Goal: Task Accomplishment & Management: Complete application form

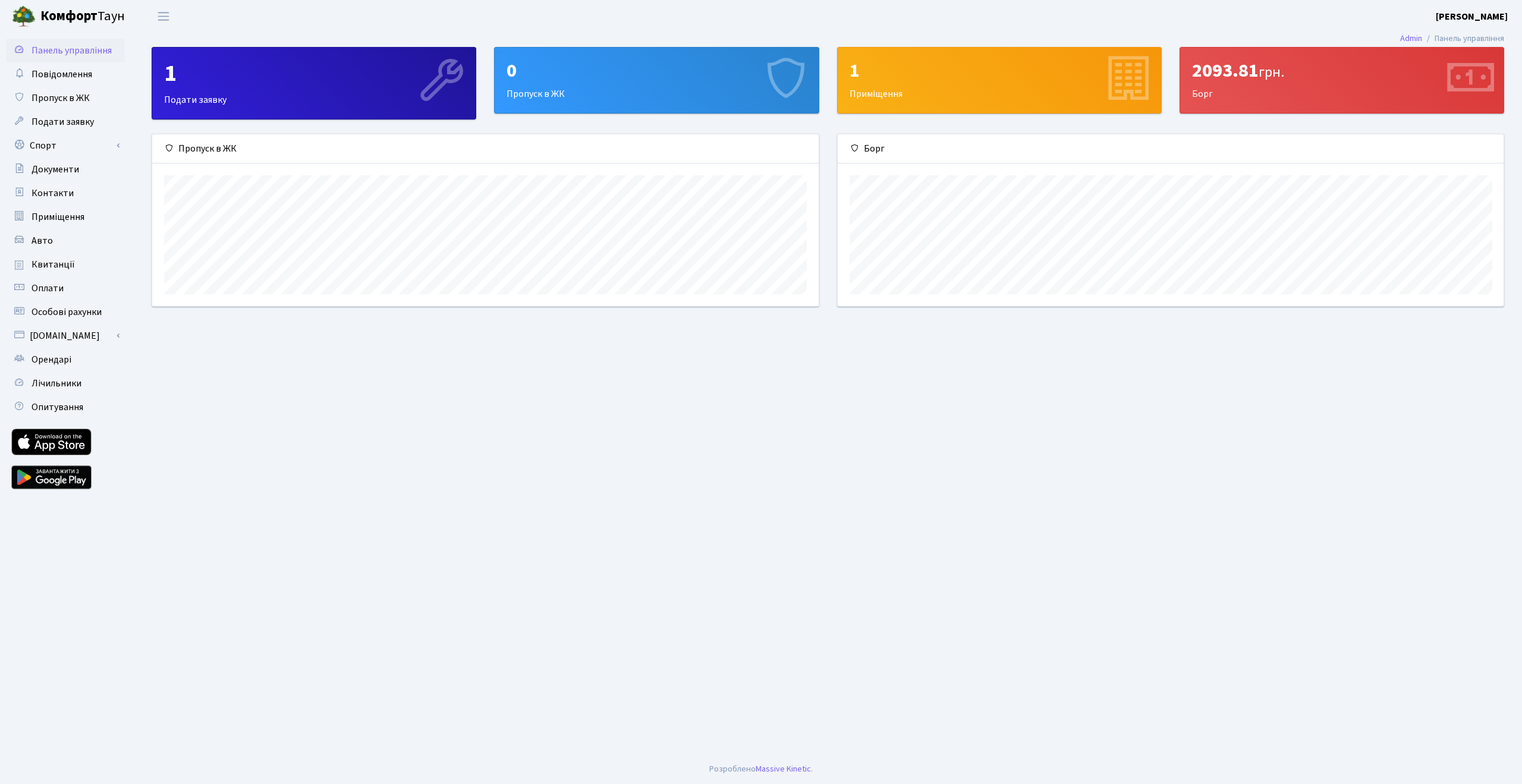
scroll to position [171, 667]
click at [638, 89] on div "0 Пропуск в ЖК" at bounding box center [656, 80] width 324 height 65
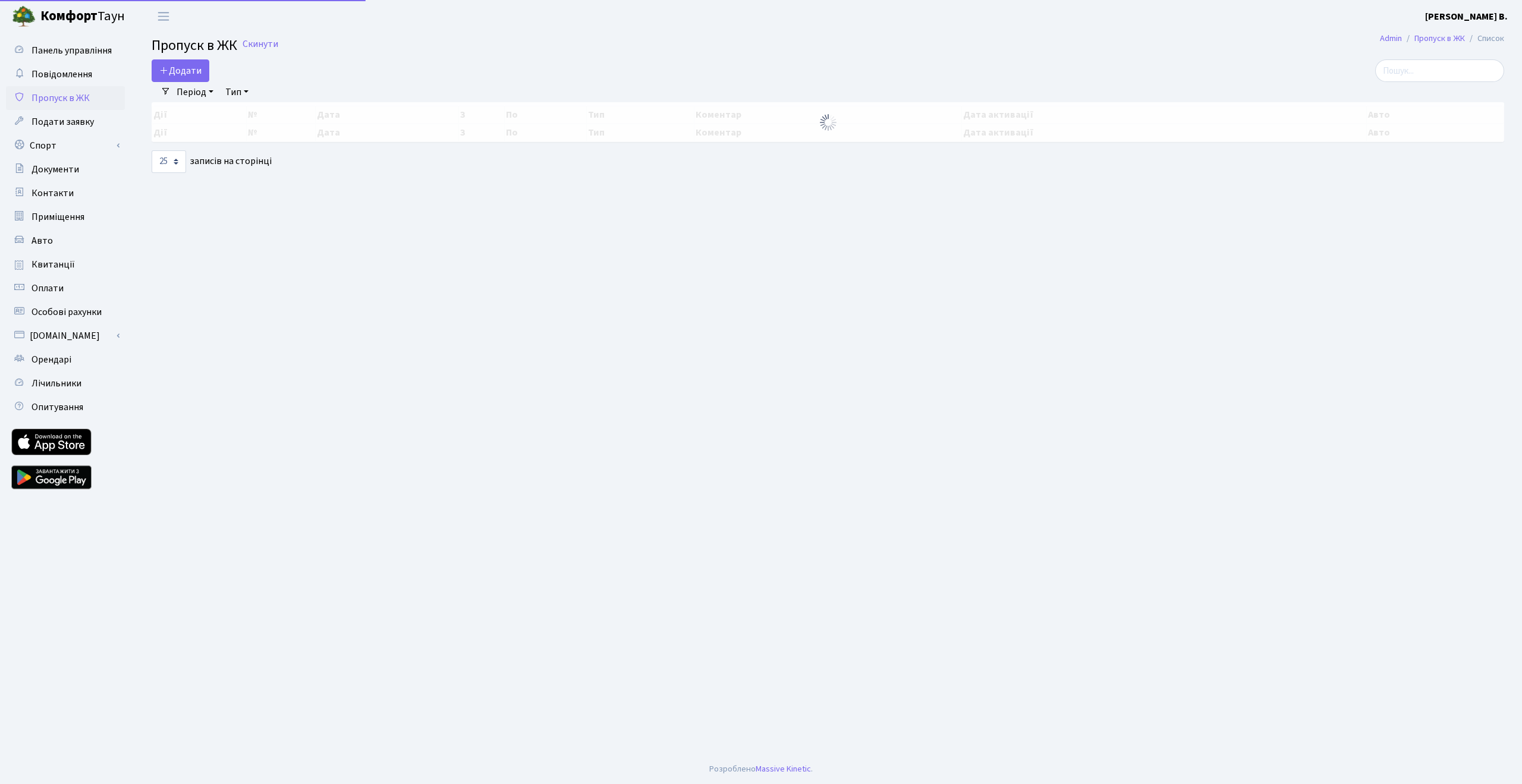
select select "25"
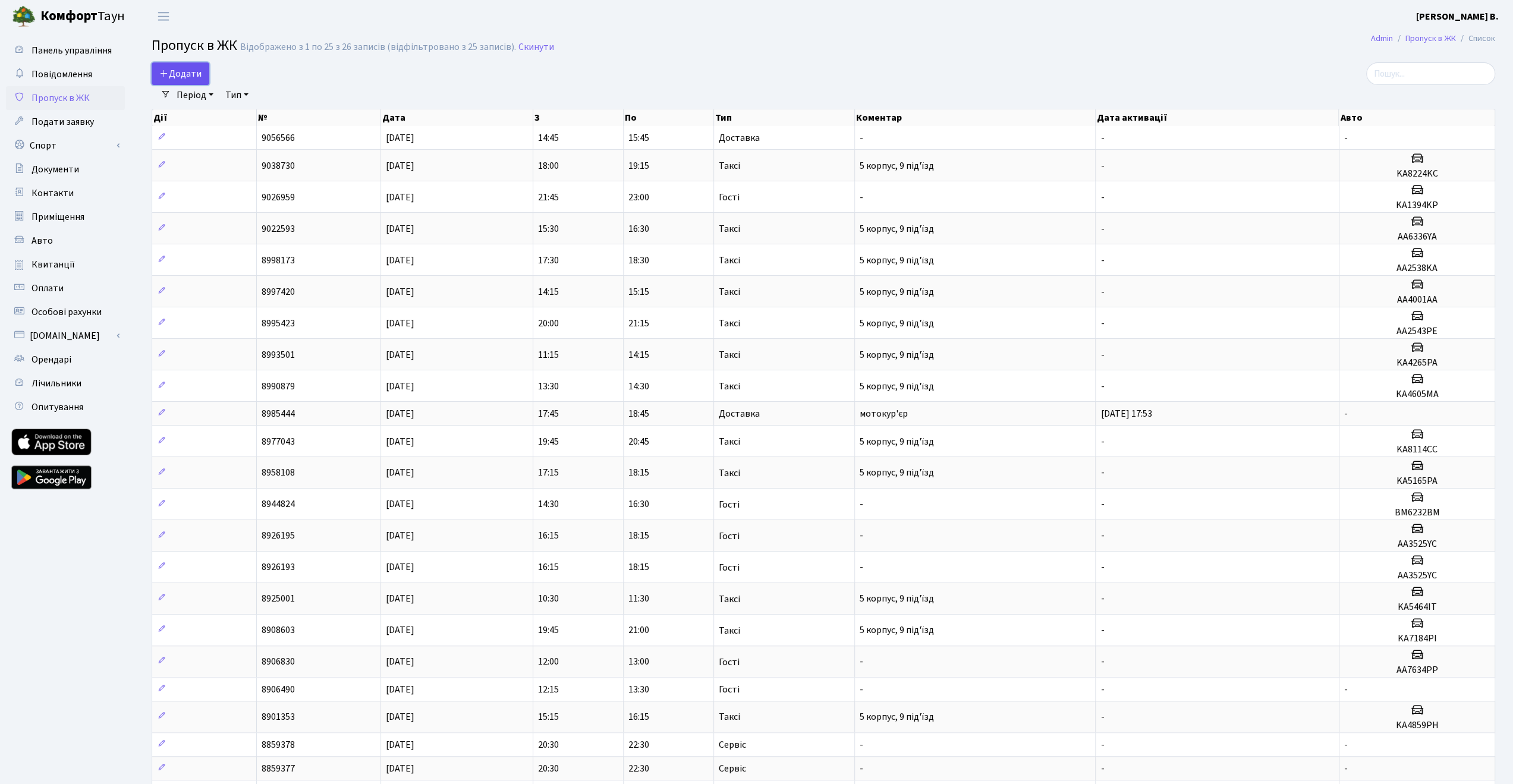
click at [179, 75] on span "Додати" at bounding box center [181, 73] width 43 height 13
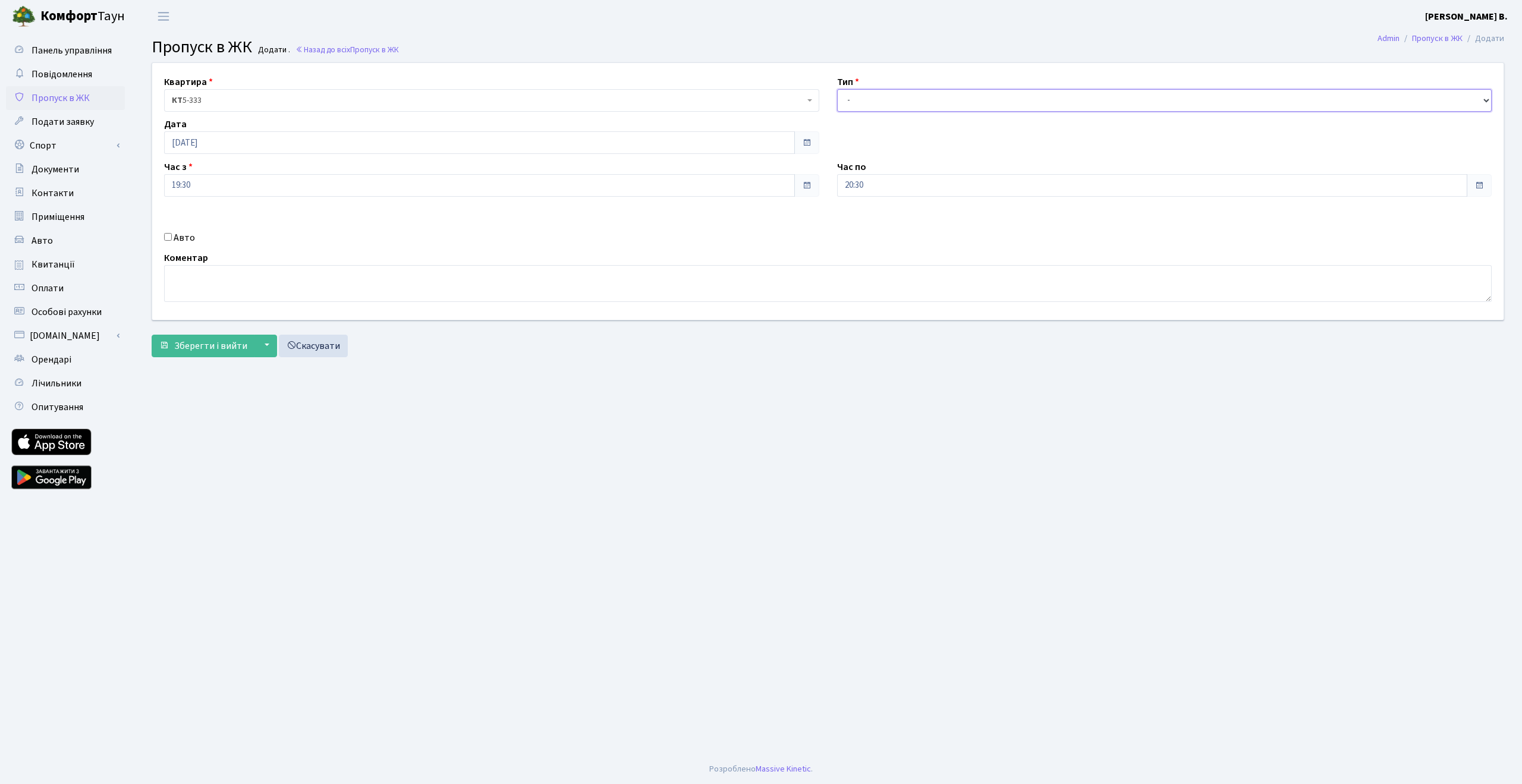
click at [868, 99] on select "- Доставка Таксі Гості Сервіс" at bounding box center [1165, 100] width 655 height 23
select select "2"
click at [837, 89] on select "- Доставка Таксі Гості Сервіс" at bounding box center [1165, 100] width 655 height 23
click at [169, 235] on input "Авто" at bounding box center [168, 236] width 8 height 8
checkbox input "true"
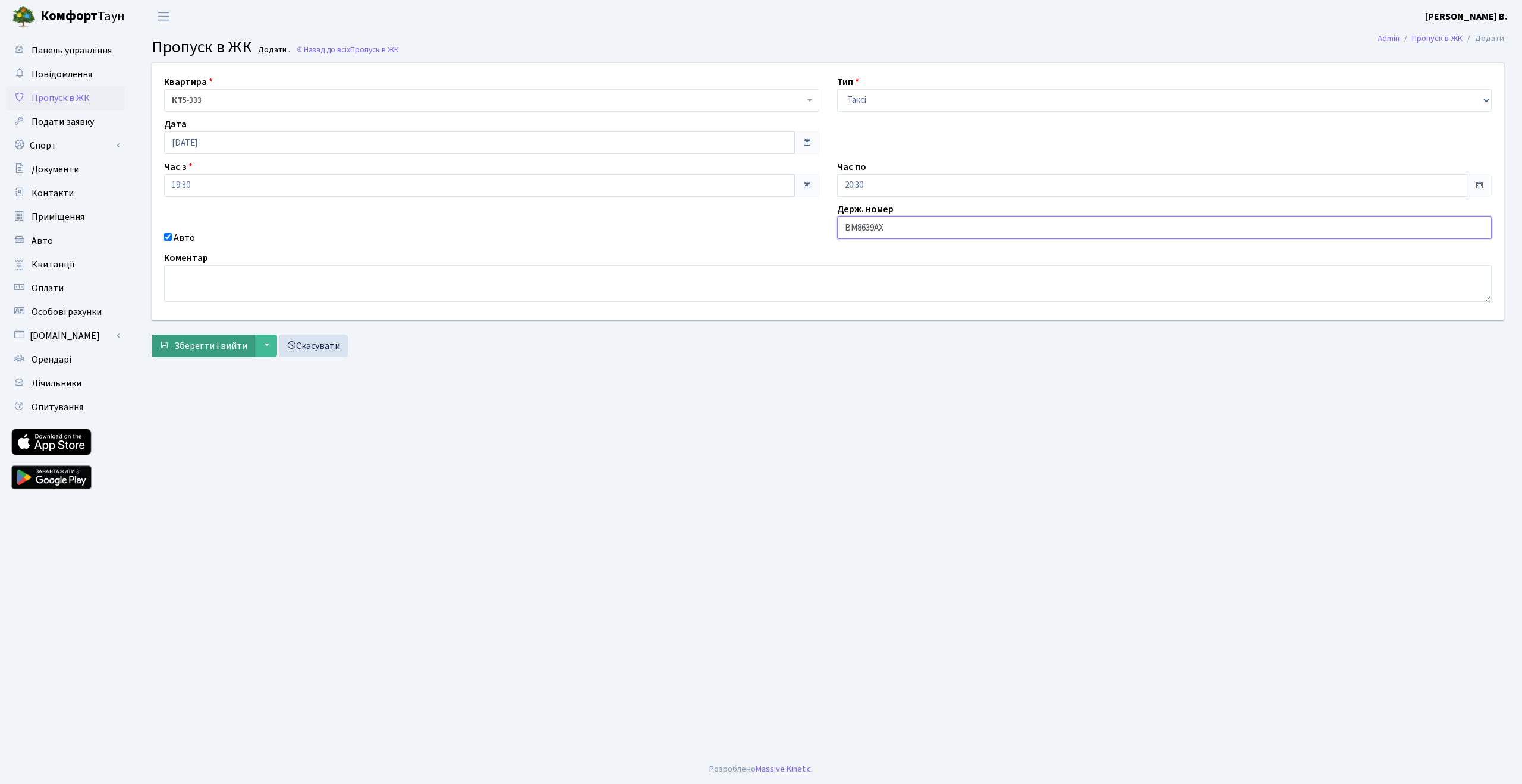
type input "ВМ8639АХ"
click at [195, 346] on span "Зберегти і вийти" at bounding box center [211, 346] width 73 height 13
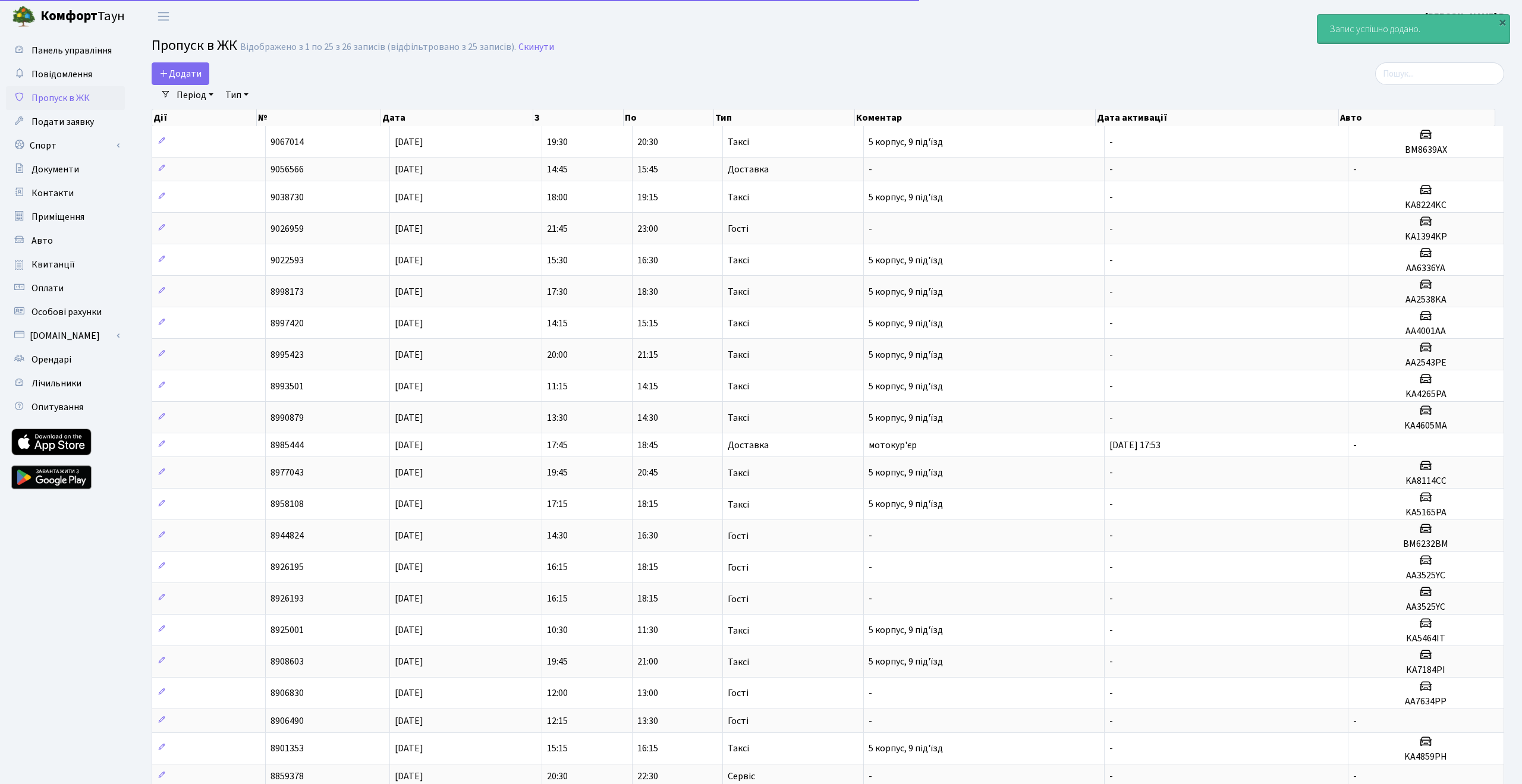
select select "25"
